Goal: Task Accomplishment & Management: Complete application form

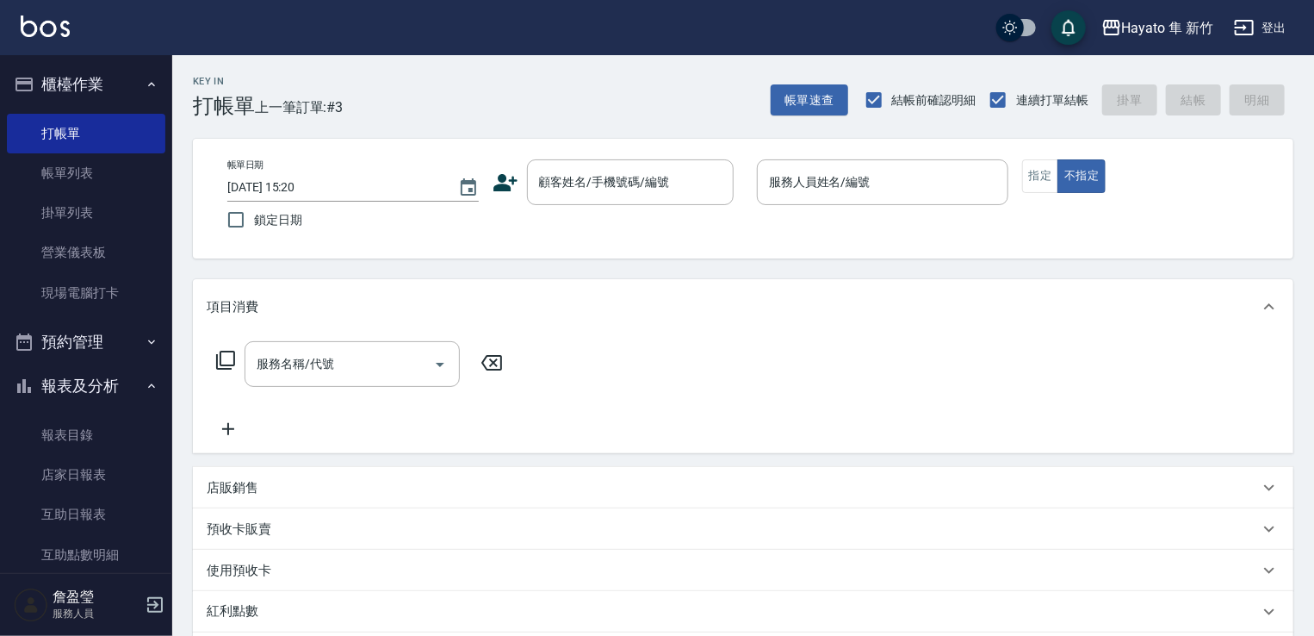
drag, startPoint x: 0, startPoint y: 0, endPoint x: 643, endPoint y: 152, distance: 661.3
click at [594, 183] on input "顧客姓名/手機號碼/編號" at bounding box center [617, 182] width 165 height 30
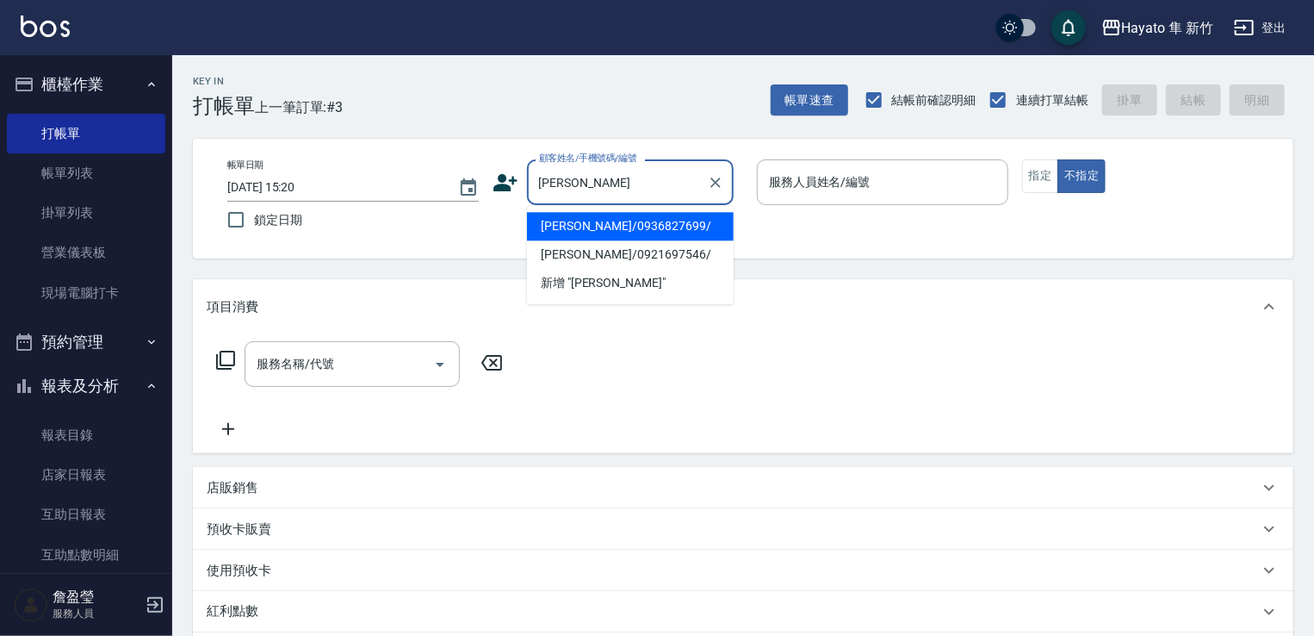
click at [579, 239] on li "[PERSON_NAME]/0936827699/" at bounding box center [630, 226] width 207 height 28
type input "[PERSON_NAME]/0936827699/"
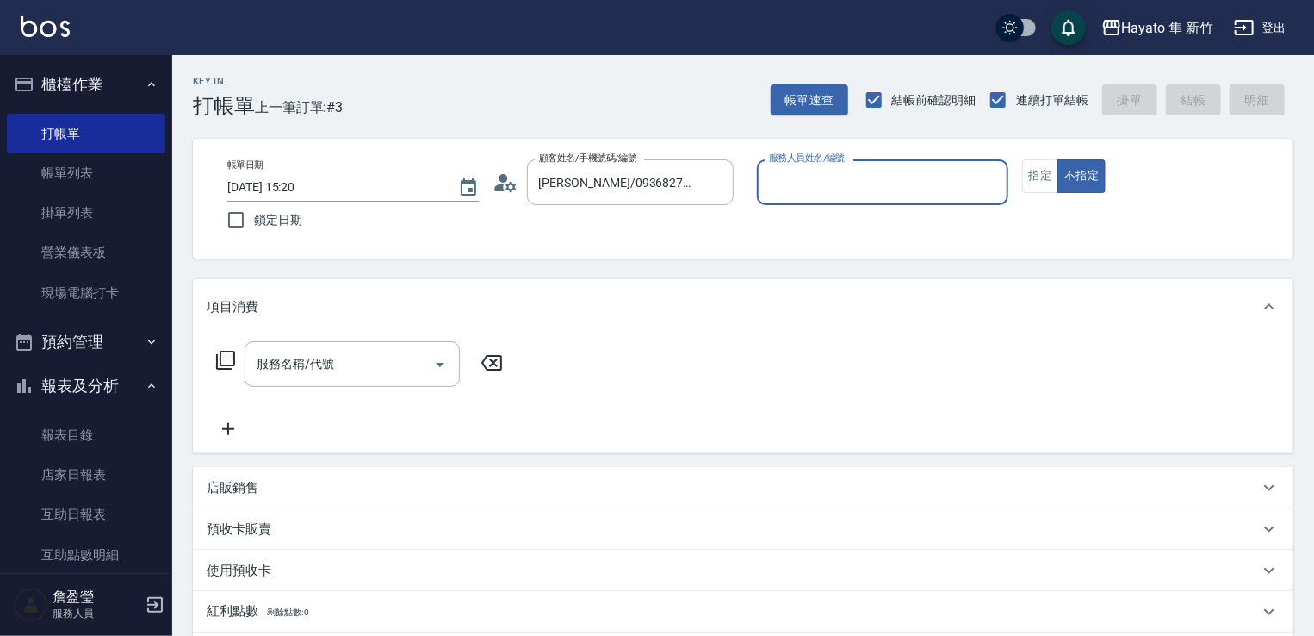
type input "[PERSON_NAME](無代號)"
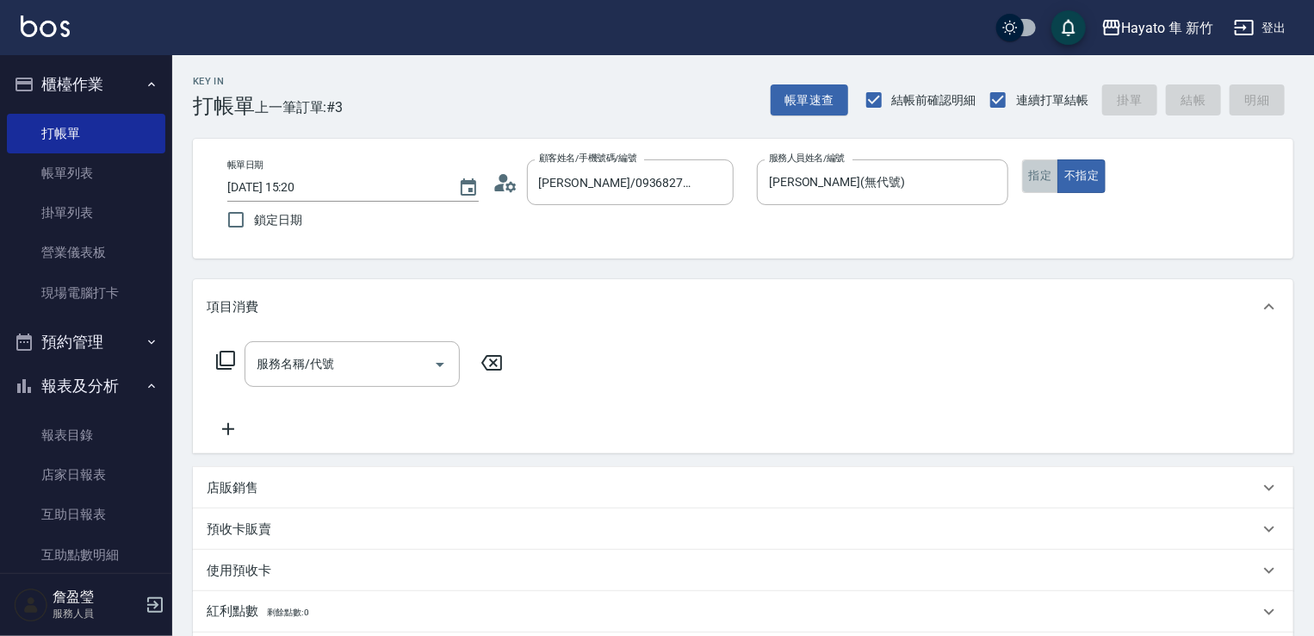
click at [1053, 170] on button "指定" at bounding box center [1040, 176] width 37 height 34
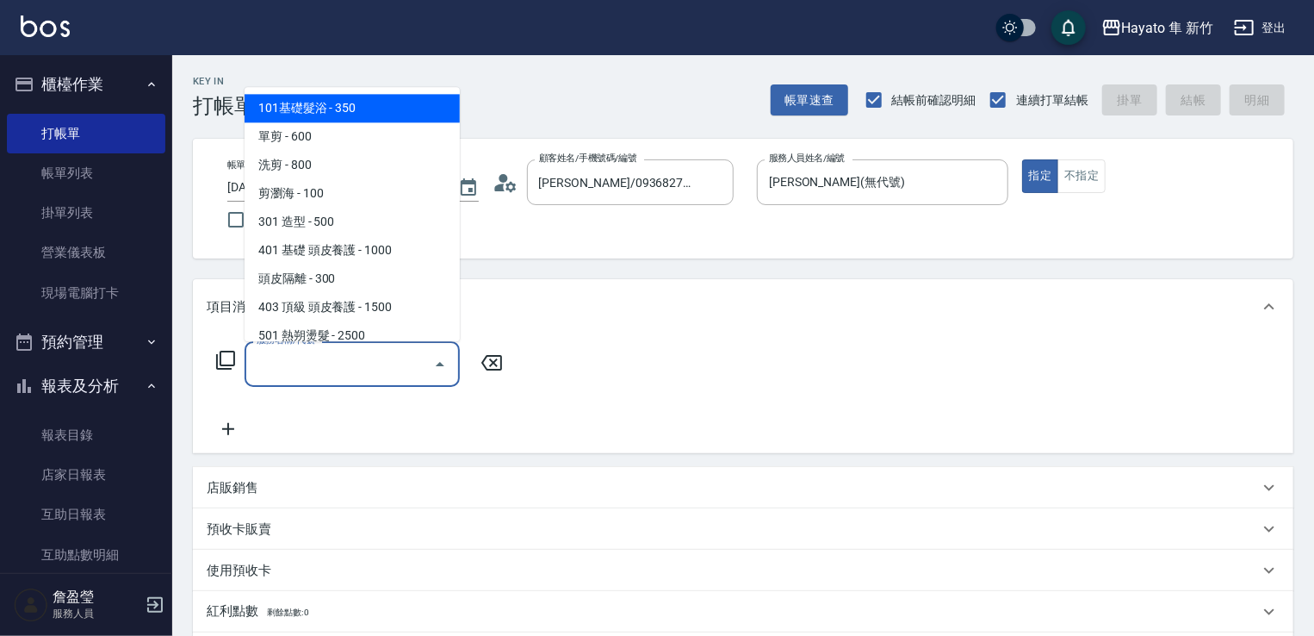
click at [379, 370] on input "服務名稱/代號" at bounding box center [339, 364] width 174 height 30
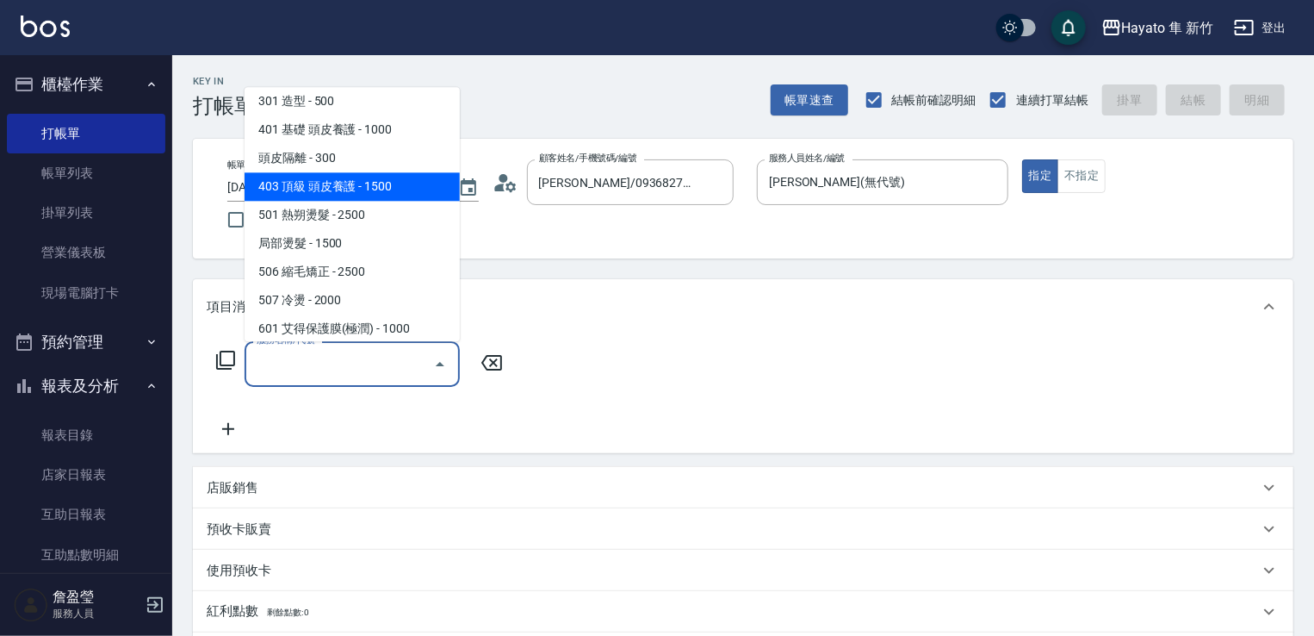
scroll to position [300, 0]
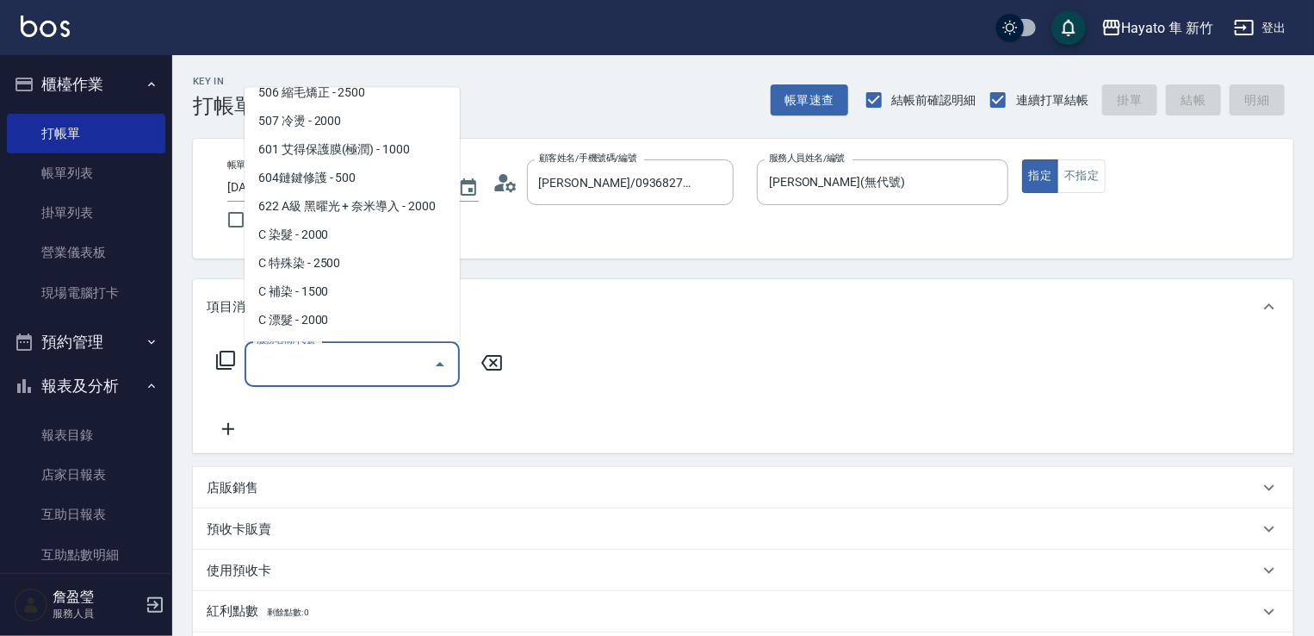
click at [341, 289] on span "C 補染 - 1500" at bounding box center [352, 291] width 215 height 28
type input "C 補染(704)"
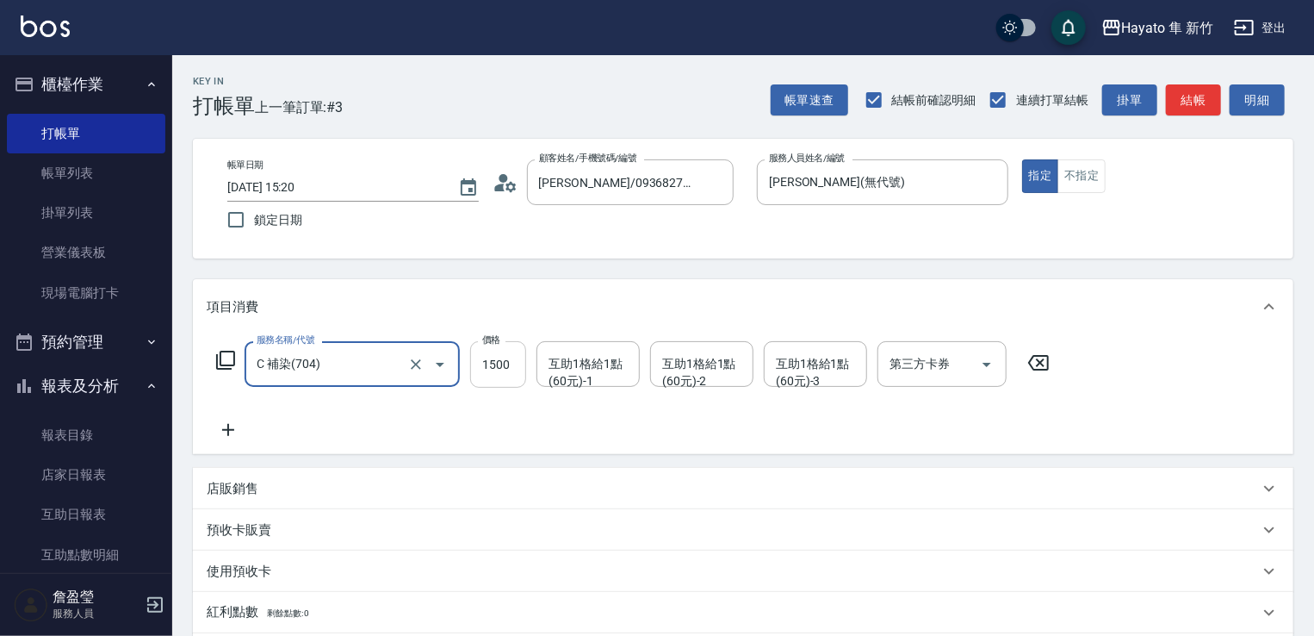
click at [513, 364] on input "1500" at bounding box center [498, 364] width 56 height 47
type input "1350"
click at [395, 413] on div "服務名稱/代號 C 補染(704) 服務名稱/代號 價格 1350 價格 互助1格給1點(60元)-1 互助1格給1點(60元)-1 互助1格給1點(60元)…" at bounding box center [634, 390] width 854 height 99
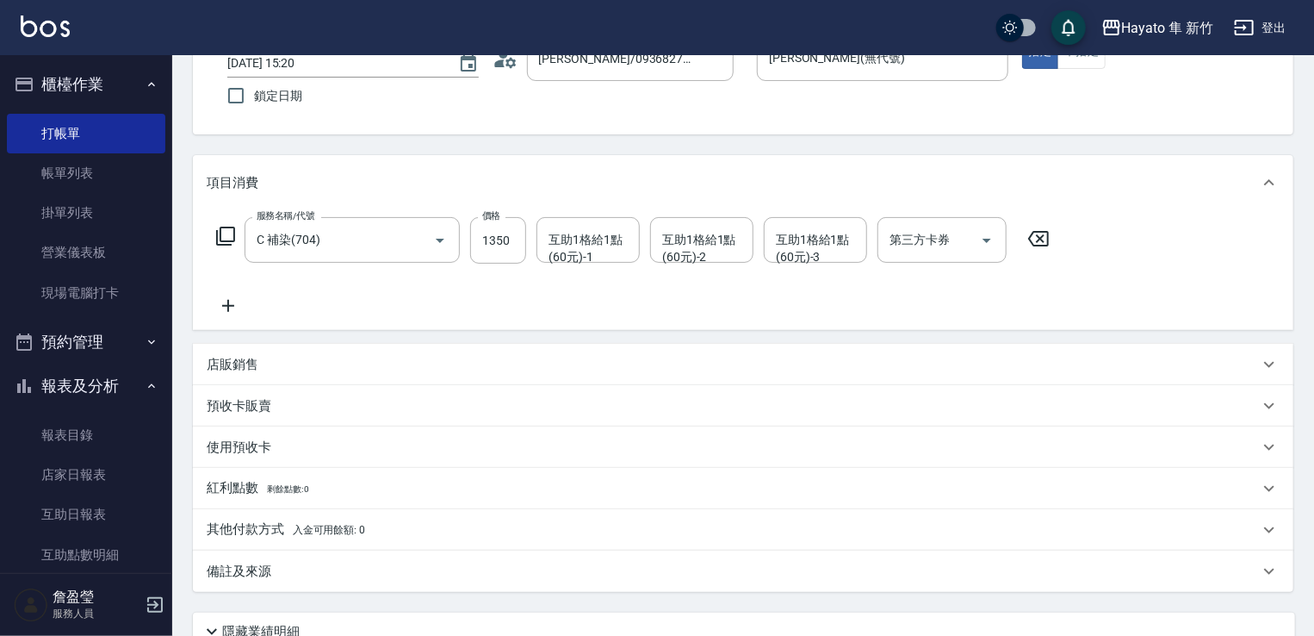
scroll to position [258, 0]
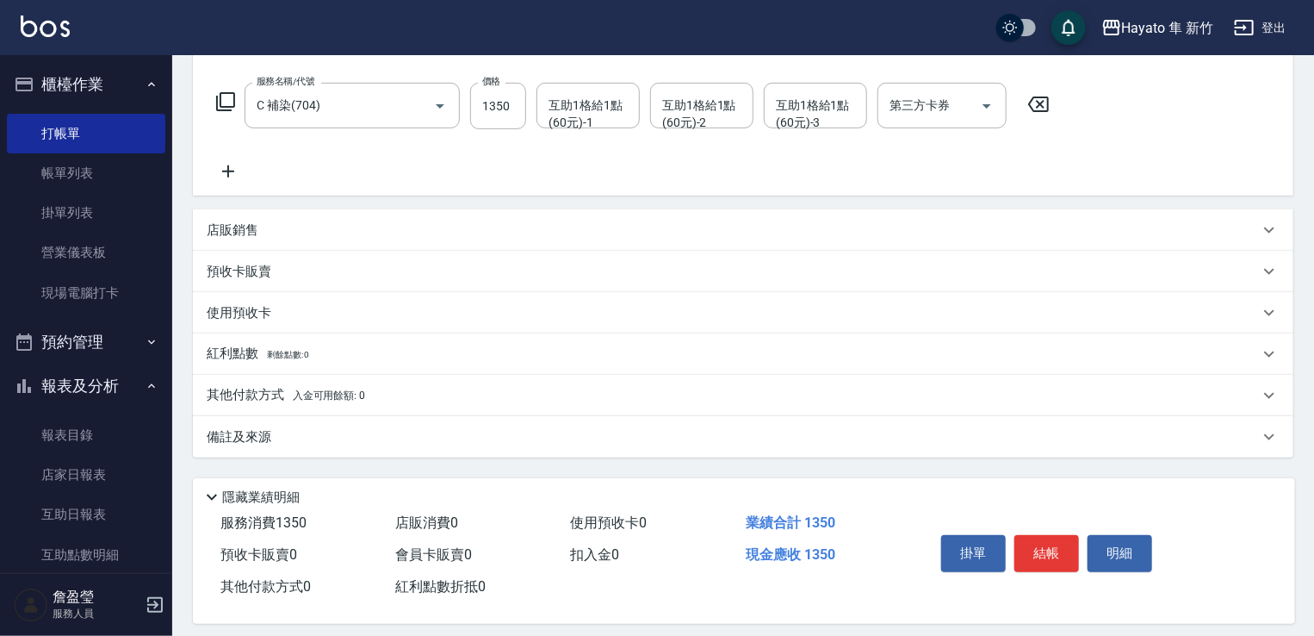
click at [226, 405] on div "其他付款方式 入金可用餘額: 0" at bounding box center [743, 395] width 1101 height 41
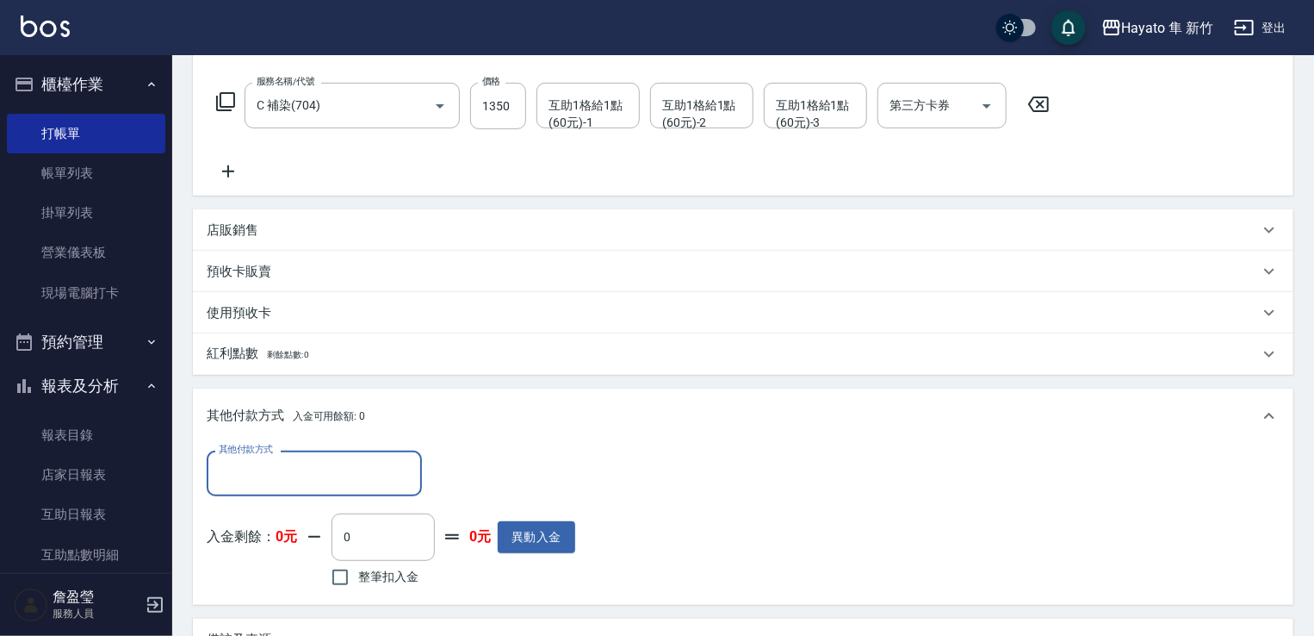
scroll to position [0, 0]
click at [252, 471] on input "其他付款方式" at bounding box center [314, 473] width 200 height 30
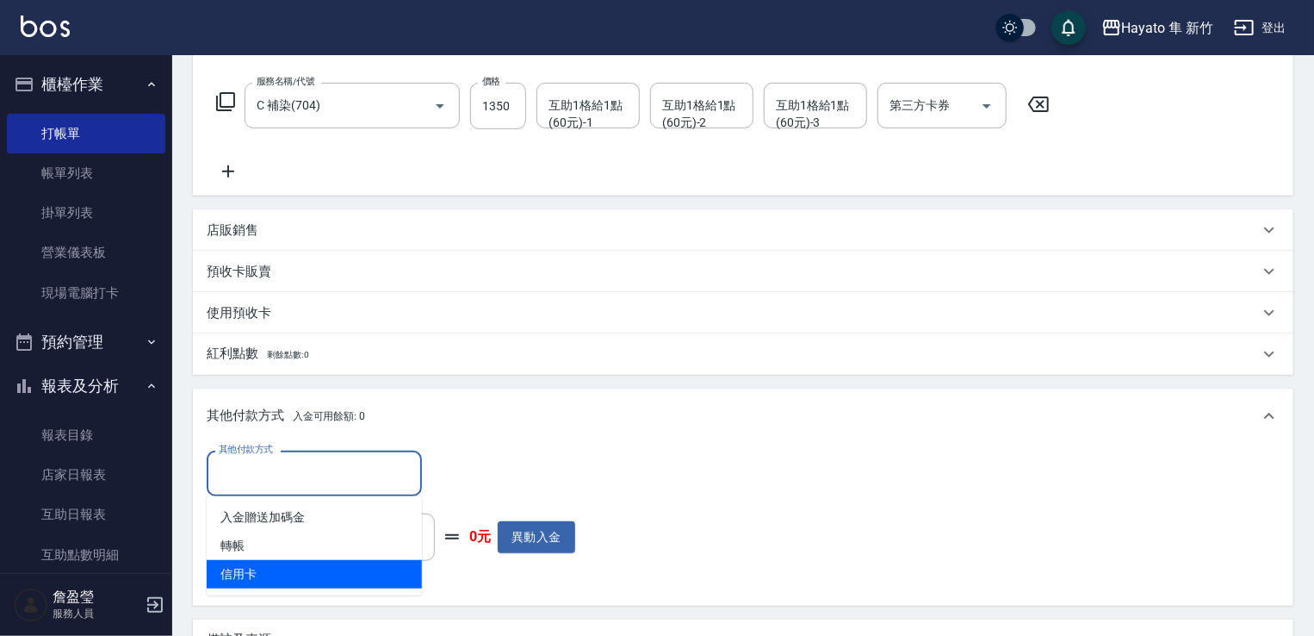
click at [255, 562] on span "信用卡" at bounding box center [314, 574] width 215 height 28
type input "信用卡"
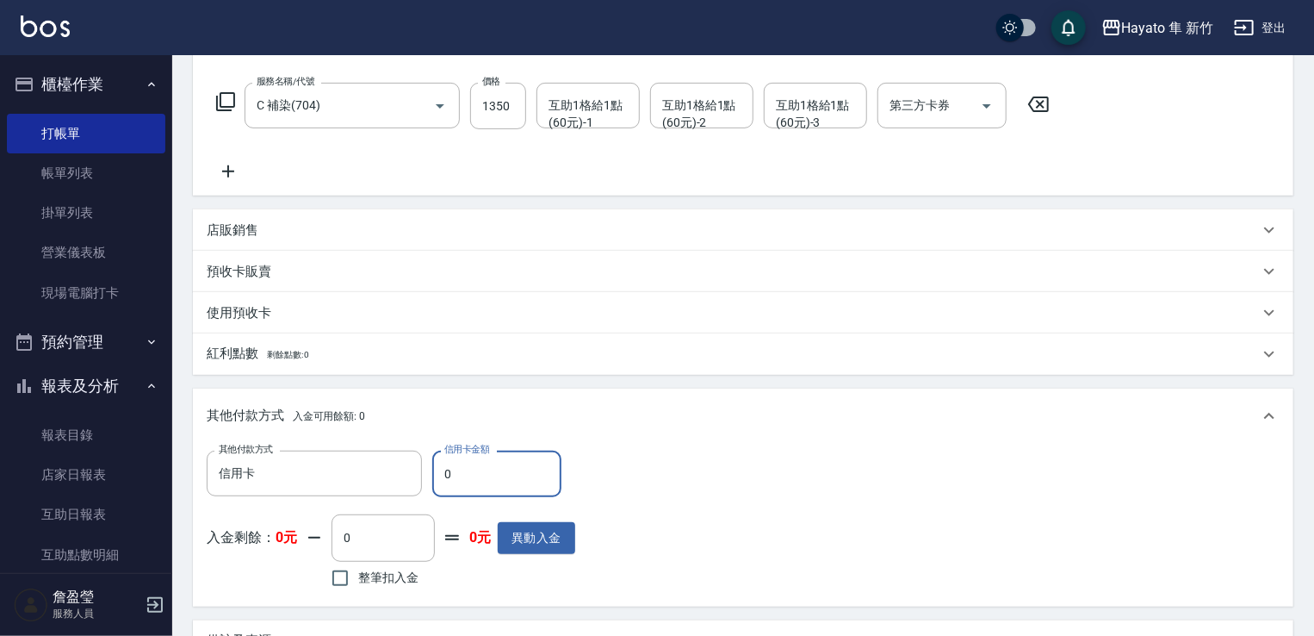
drag, startPoint x: 446, startPoint y: 480, endPoint x: 435, endPoint y: 482, distance: 11.5
click at [435, 482] on input "0" at bounding box center [496, 474] width 129 height 47
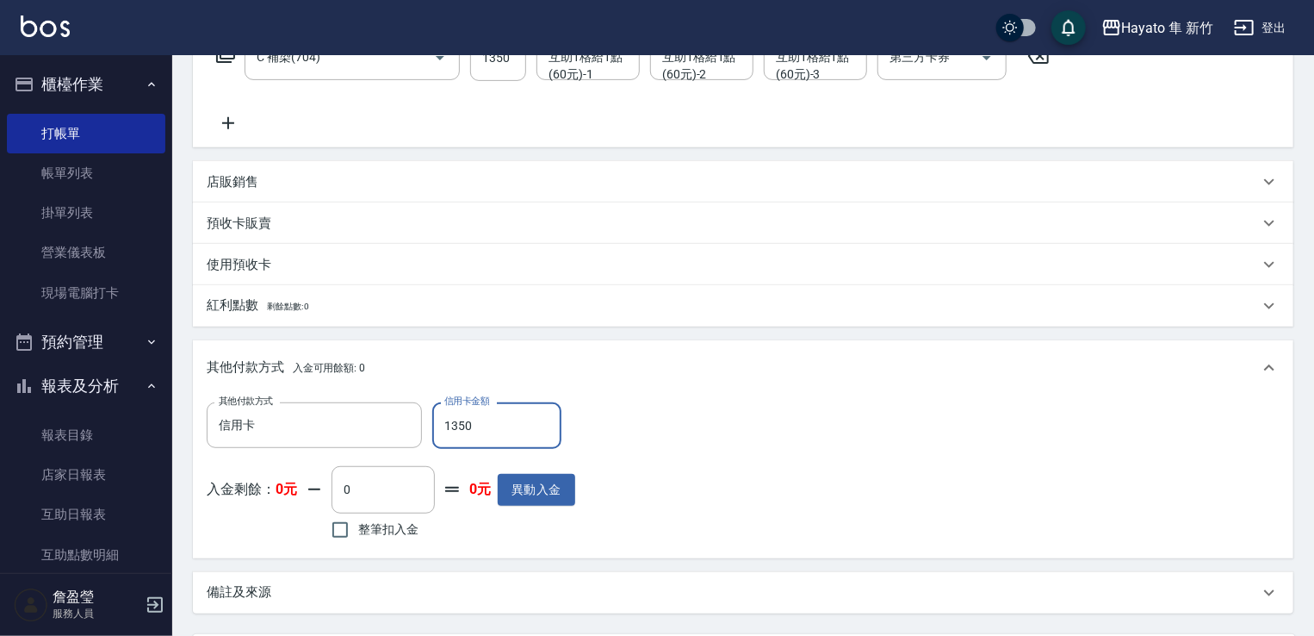
scroll to position [345, 0]
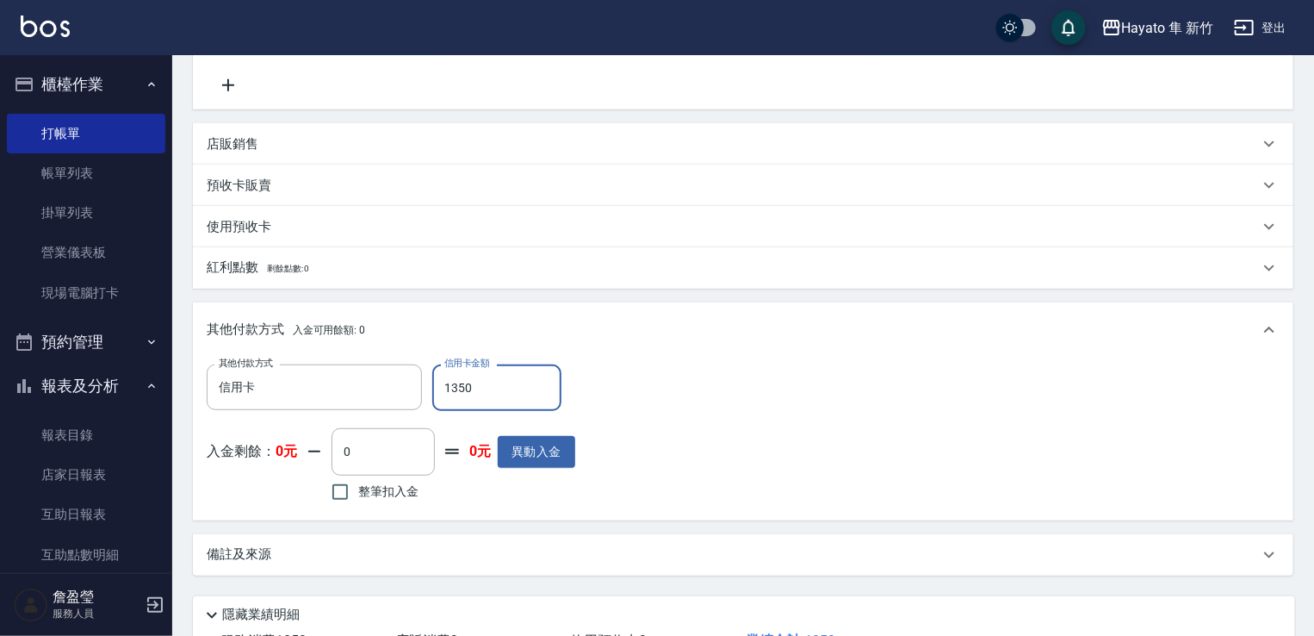
type input "1350"
click at [444, 524] on div "項目消費 服務名稱/代號 C 補染(704) 服務名稱/代號 價格 1350 價格 互助1格給1點(60元)-1 互助1格給1點(60元)-1 互助1格給1點…" at bounding box center [743, 255] width 1101 height 640
click at [438, 557] on div "備註及來源" at bounding box center [733, 554] width 1053 height 18
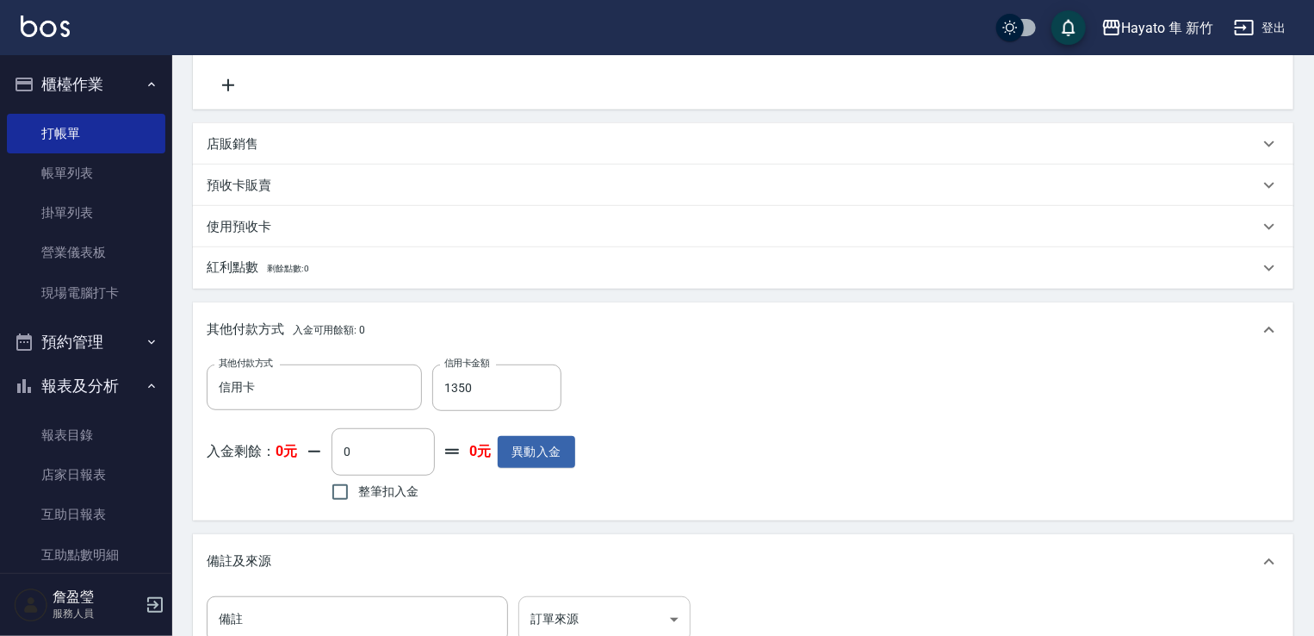
click at [595, 627] on body "Hayato 隼 新竹 登出 櫃檯作業 打帳單 帳單列表 掛單列表 營業儀表板 現場電腦打卡 預約管理 預約管理 報表及分析 報表目錄 店家日報表 互助日報表…" at bounding box center [657, 259] width 1314 height 1209
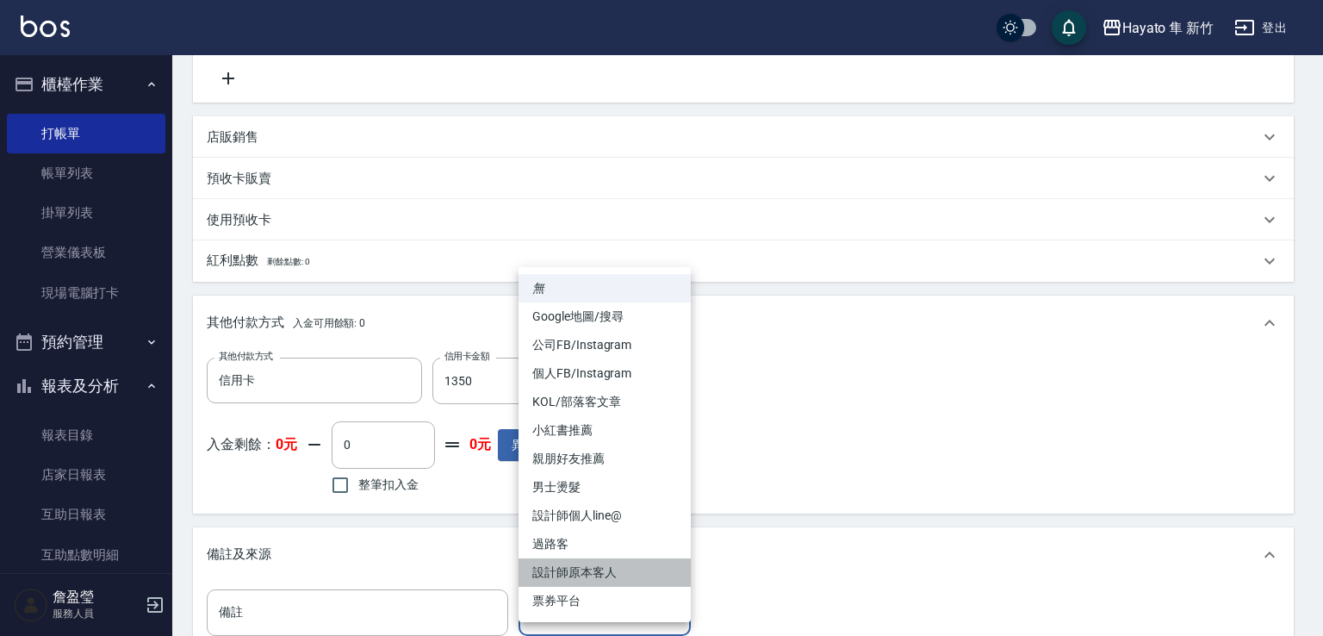
click at [584, 583] on li "設計師原本客人" at bounding box center [605, 572] width 172 height 28
type input "設計師原本客人"
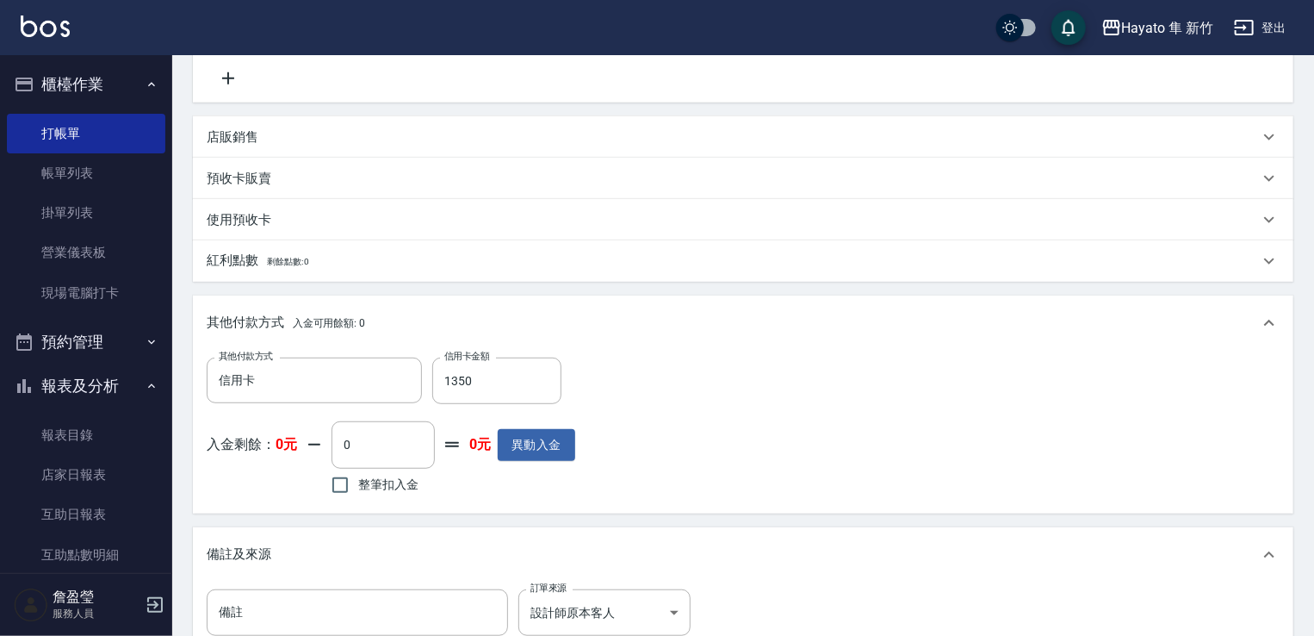
click at [802, 570] on div "備註及來源" at bounding box center [743, 554] width 1101 height 55
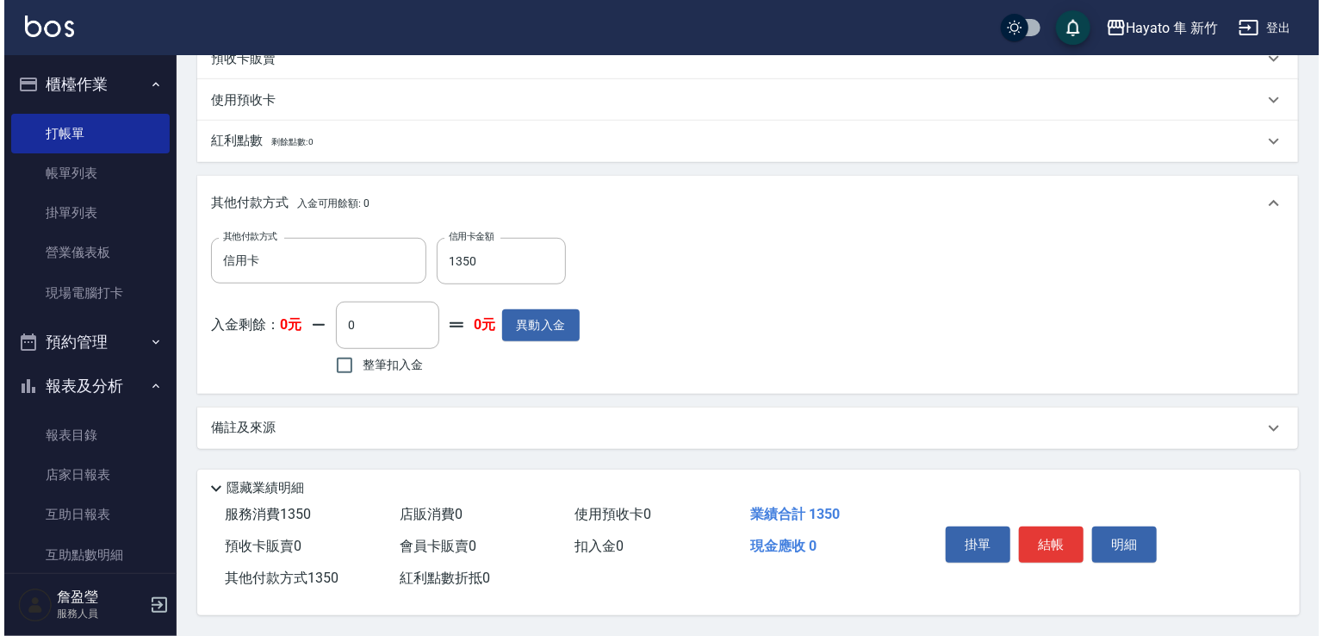
scroll to position [476, 0]
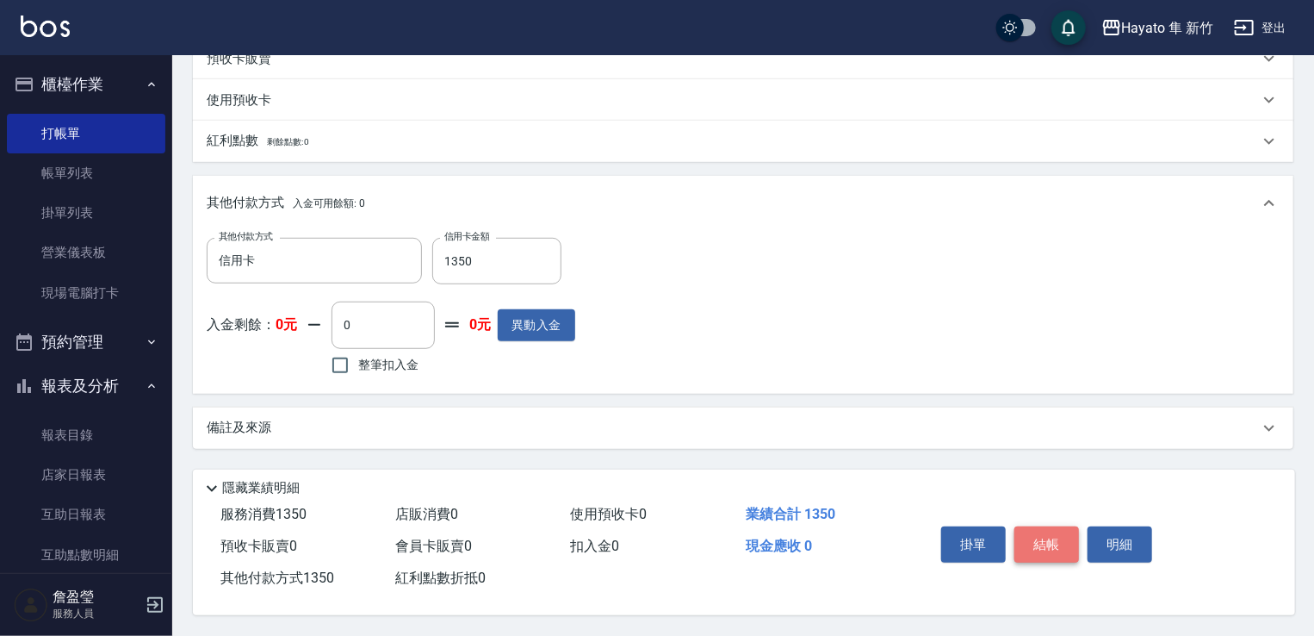
click at [1066, 541] on button "結帳" at bounding box center [1047, 544] width 65 height 36
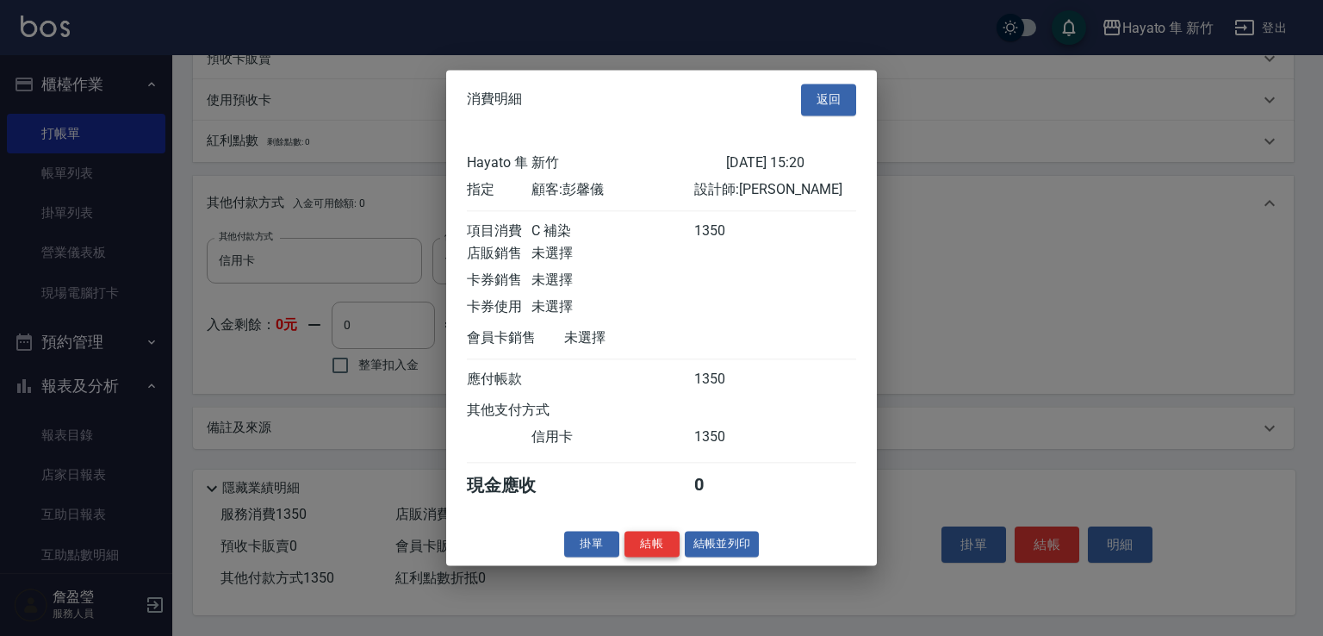
click at [649, 552] on button "結帳" at bounding box center [652, 544] width 55 height 27
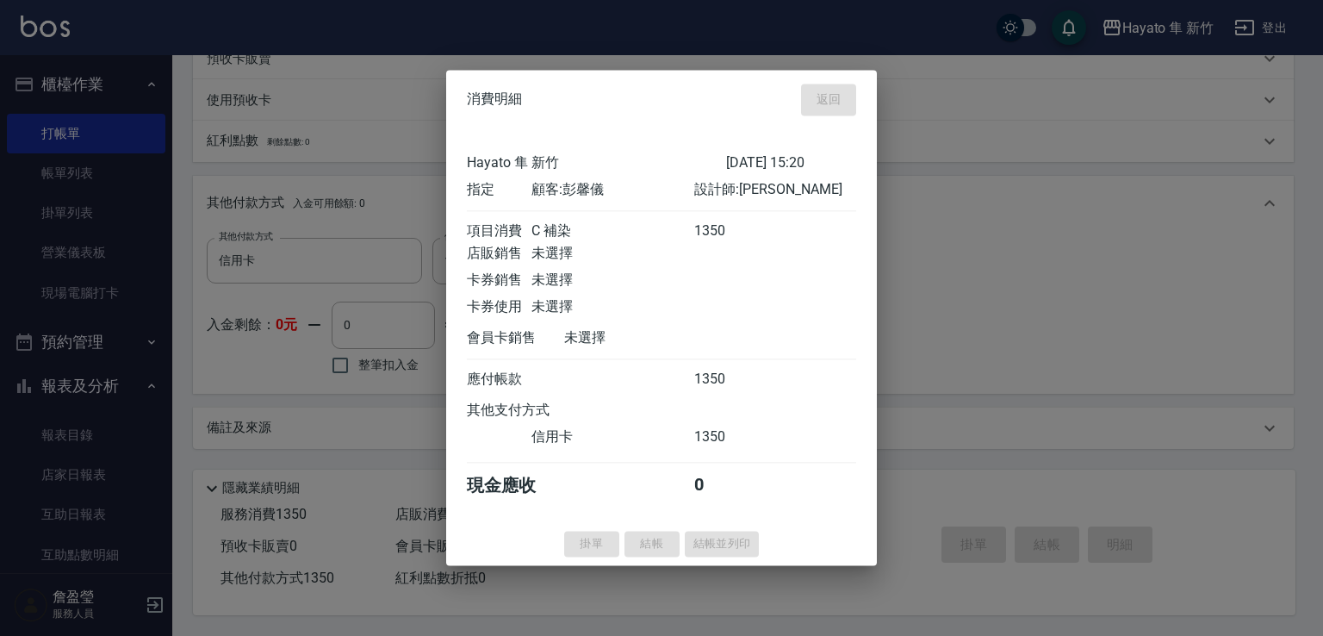
type input "[DATE] 18:02"
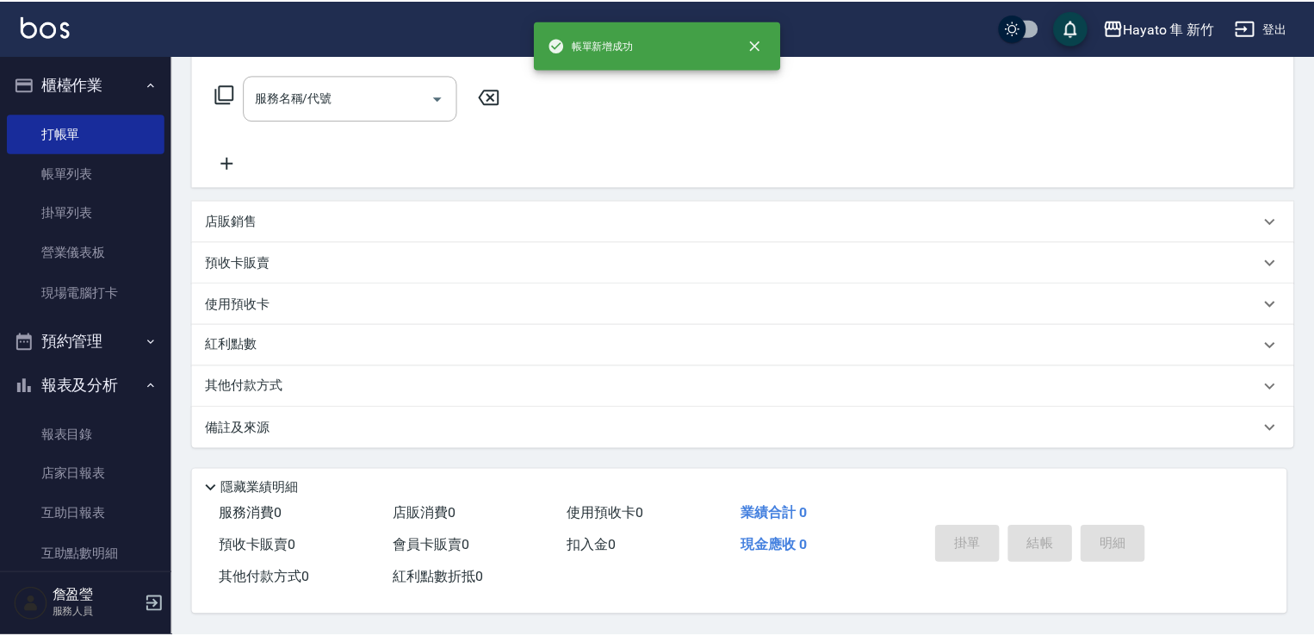
scroll to position [0, 0]
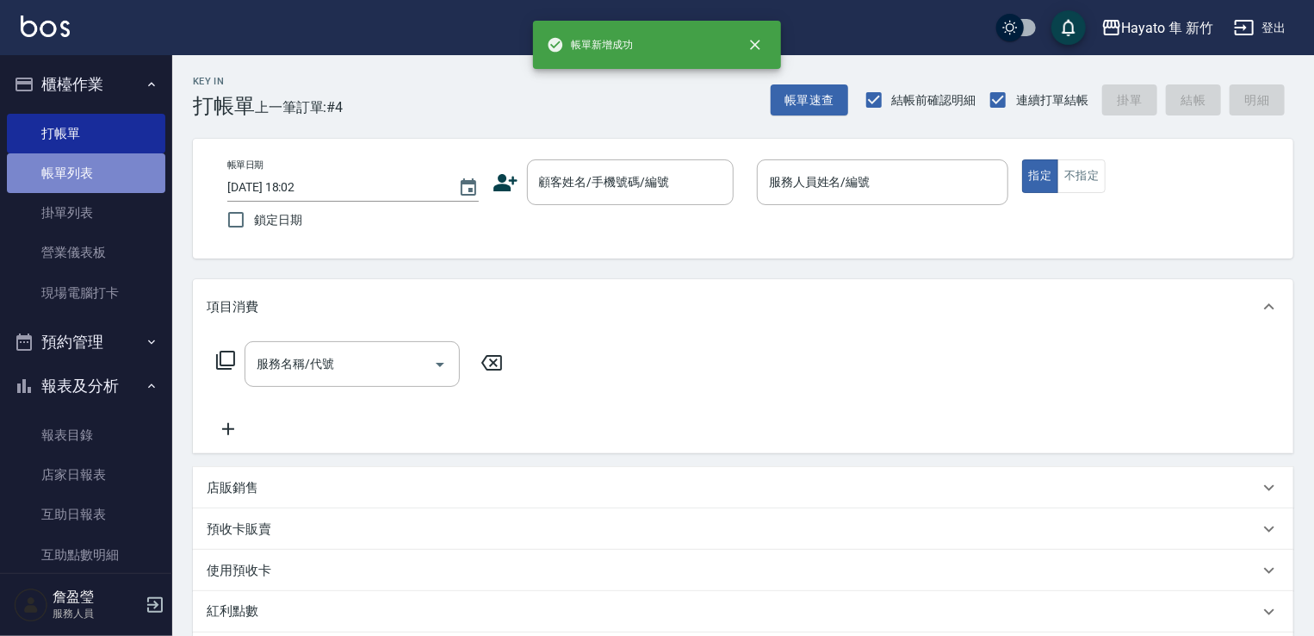
click at [119, 183] on link "帳單列表" at bounding box center [86, 173] width 158 height 40
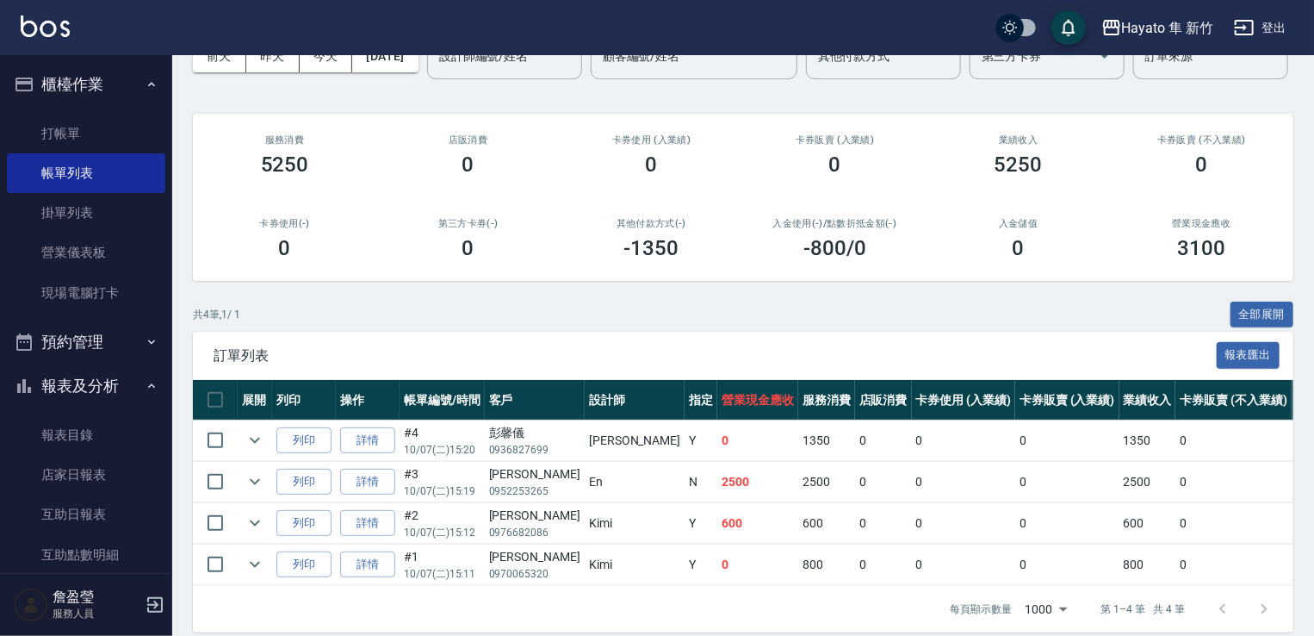
scroll to position [182, 0]
